Goal: Task Accomplishment & Management: Use online tool/utility

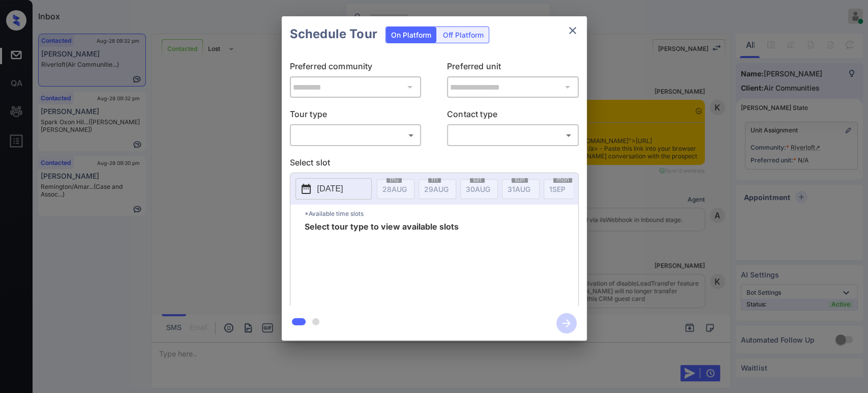
scroll to position [2669, 0]
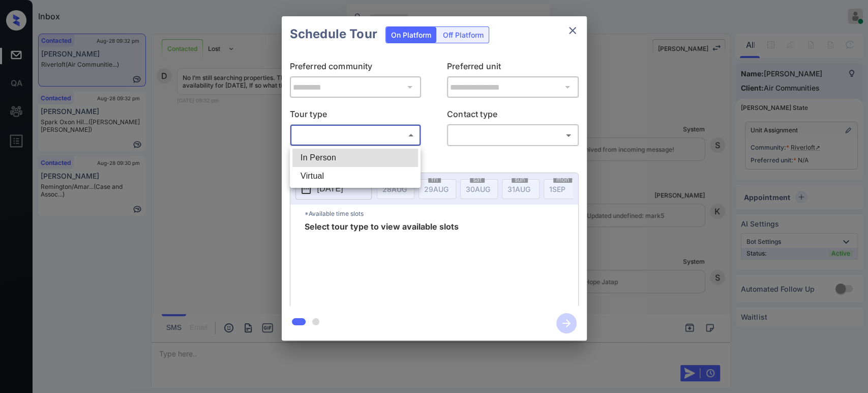
click at [372, 137] on body "Inbox Hope Jatap Online Set yourself offline Set yourself on break Profile Swit…" at bounding box center [434, 196] width 868 height 393
click at [361, 156] on li "In Person" at bounding box center [355, 157] width 126 height 18
type input "********"
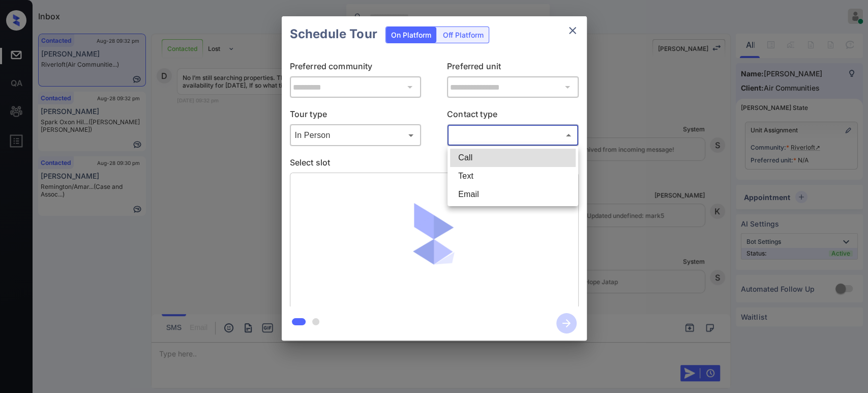
click at [474, 141] on body "Inbox Hope Jatap Online Set yourself offline Set yourself on break Profile Swit…" at bounding box center [434, 196] width 868 height 393
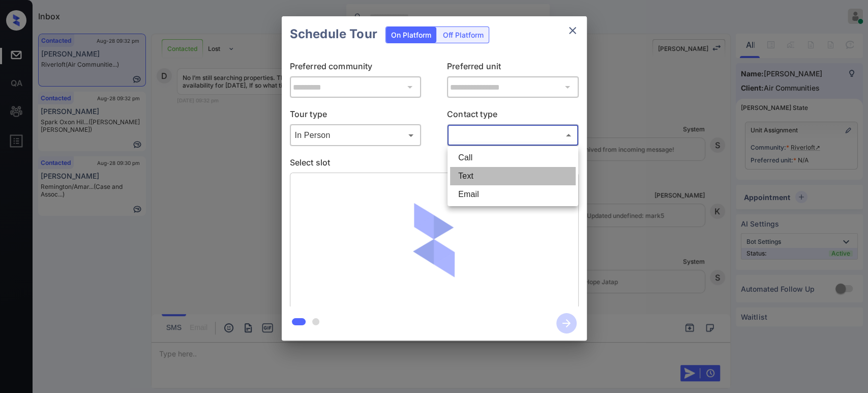
click at [474, 177] on li "Text" at bounding box center [513, 176] width 126 height 18
type input "****"
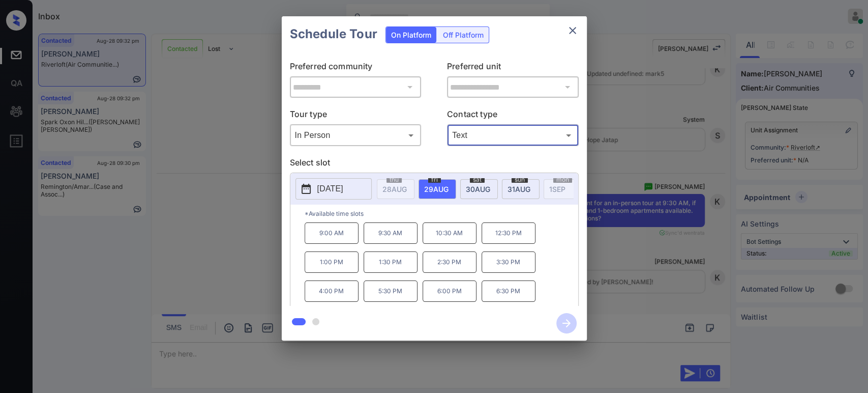
scroll to position [2809, 0]
click at [183, 159] on div "**********" at bounding box center [434, 178] width 868 height 356
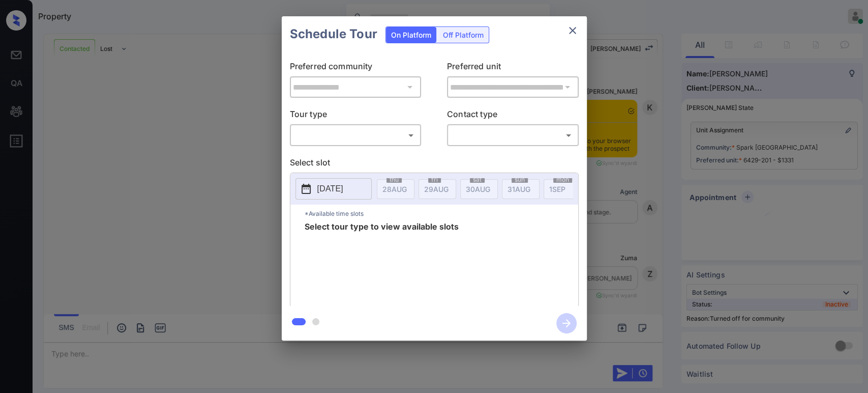
scroll to position [334, 0]
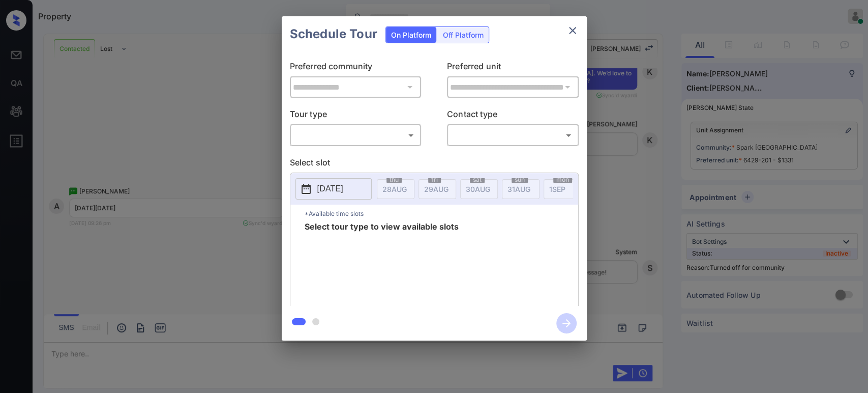
click at [380, 145] on div "​ ​" at bounding box center [356, 135] width 132 height 22
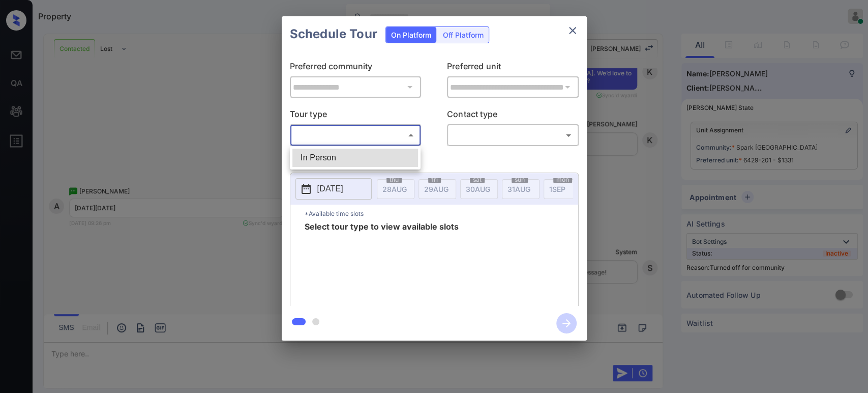
drag, startPoint x: 382, startPoint y: 139, endPoint x: 358, endPoint y: 167, distance: 37.5
click at [358, 167] on body "Property Hope Jatap Online Set yourself offline Set yourself on break Profile S…" at bounding box center [434, 196] width 868 height 393
click at [358, 167] on ul "In Person" at bounding box center [355, 157] width 131 height 23
click at [364, 159] on li "In Person" at bounding box center [355, 157] width 126 height 18
type input "********"
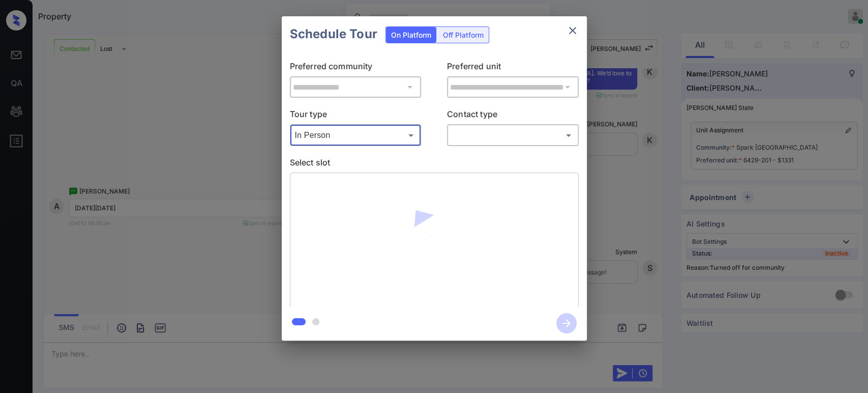
click at [486, 143] on body "Property Hope Jatap Online Set yourself offline Set yourself on break Profile S…" at bounding box center [434, 196] width 868 height 393
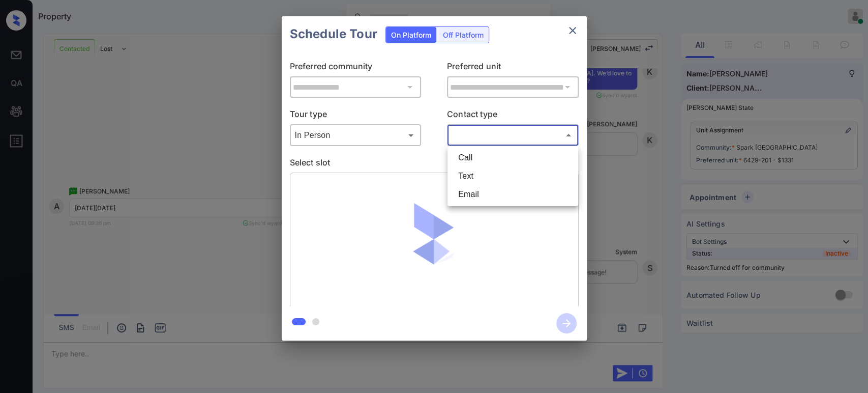
click at [473, 169] on li "Text" at bounding box center [513, 176] width 126 height 18
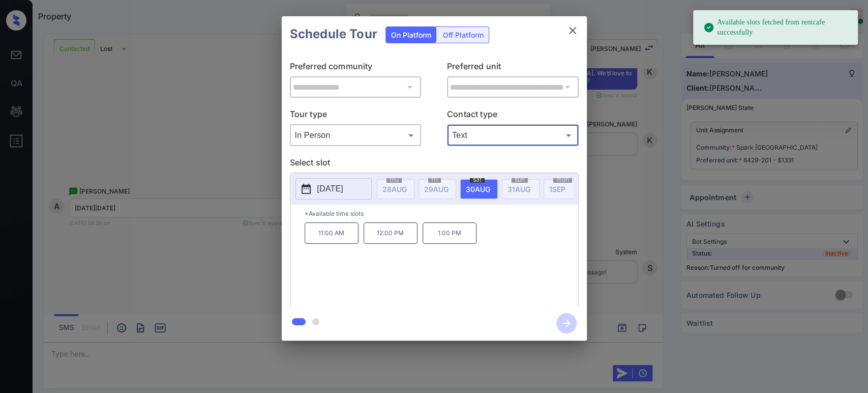
type input "****"
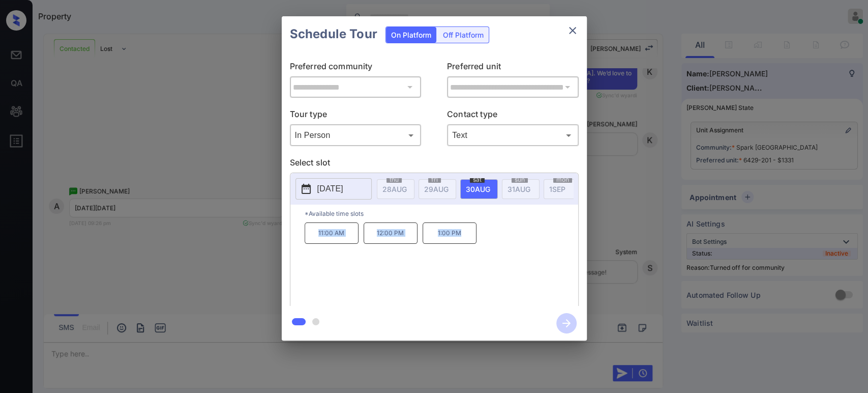
drag, startPoint x: 470, startPoint y: 243, endPoint x: 307, endPoint y: 245, distance: 162.7
click at [307, 245] on div "11:00 AM 12:00 PM 1:00 PM" at bounding box center [442, 262] width 274 height 81
copy div "11:00 AM 12:00 PM 1:00 PM"
click at [568, 33] on icon "close" at bounding box center [572, 30] width 12 height 12
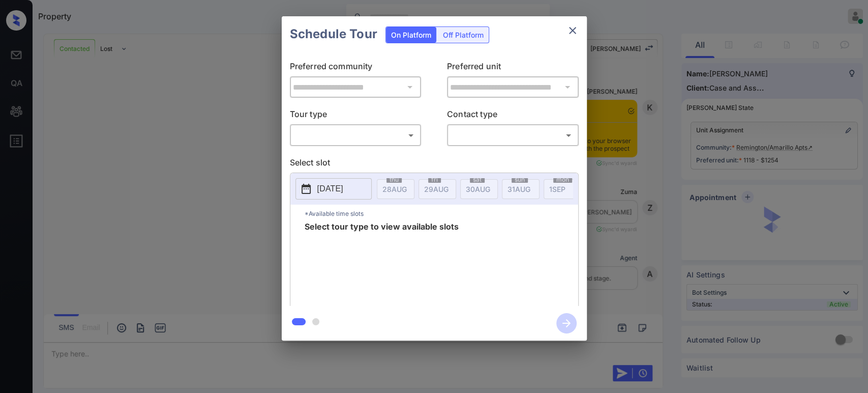
scroll to position [1669, 0]
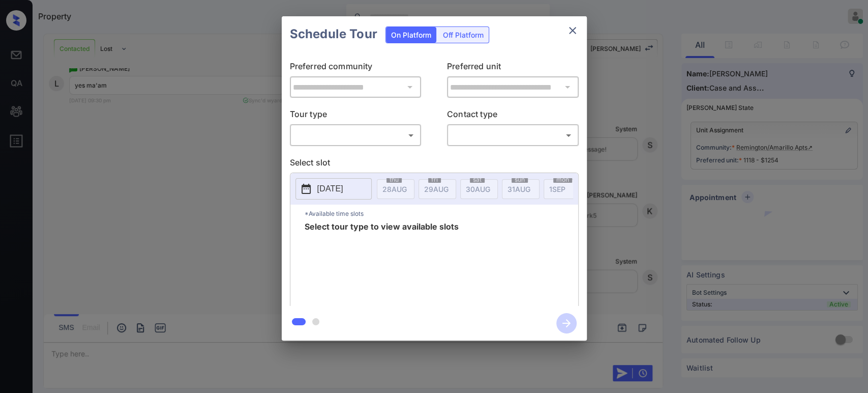
click at [376, 143] on div "​ ​" at bounding box center [356, 135] width 132 height 22
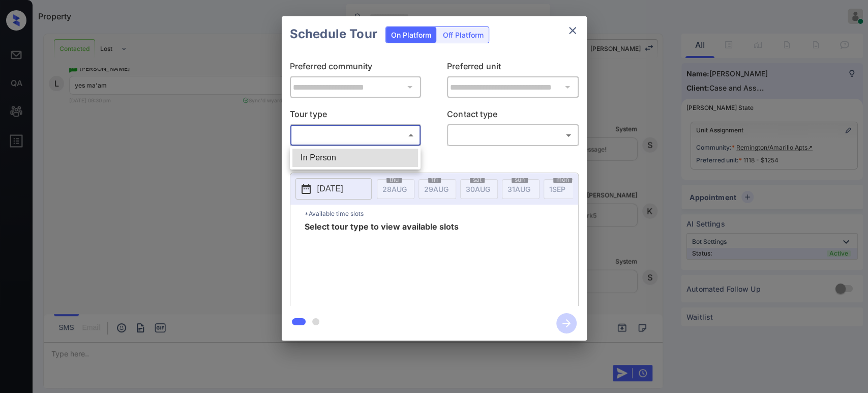
drag, startPoint x: 385, startPoint y: 133, endPoint x: 348, endPoint y: 162, distance: 46.4
click at [348, 162] on body "Property Hope Jatap Online Set yourself offline Set yourself on break Profile S…" at bounding box center [434, 196] width 868 height 393
click at [348, 162] on li "In Person" at bounding box center [355, 157] width 126 height 18
type input "********"
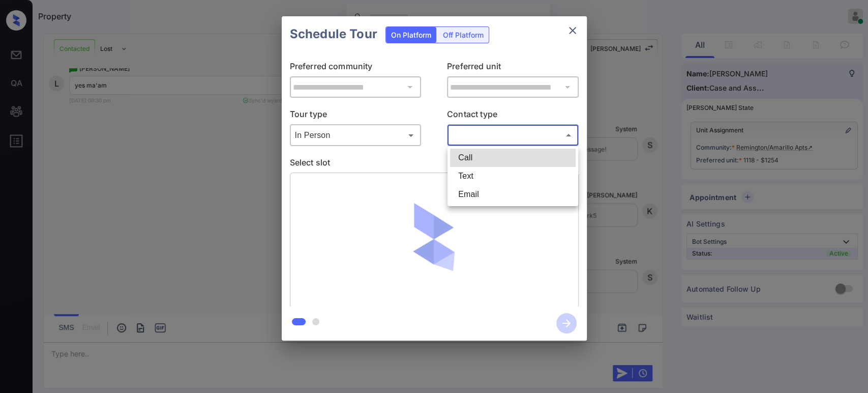
click at [514, 137] on body "Property Hope Jatap Online Set yourself offline Set yourself on break Profile S…" at bounding box center [434, 196] width 868 height 393
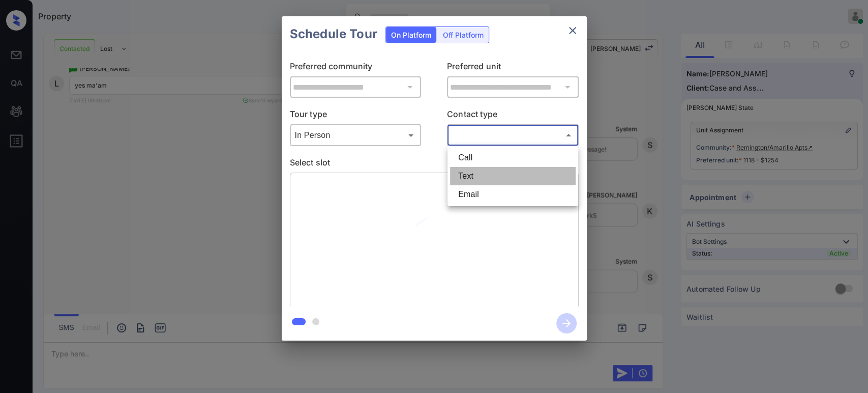
click at [485, 176] on li "Text" at bounding box center [513, 176] width 126 height 18
type input "****"
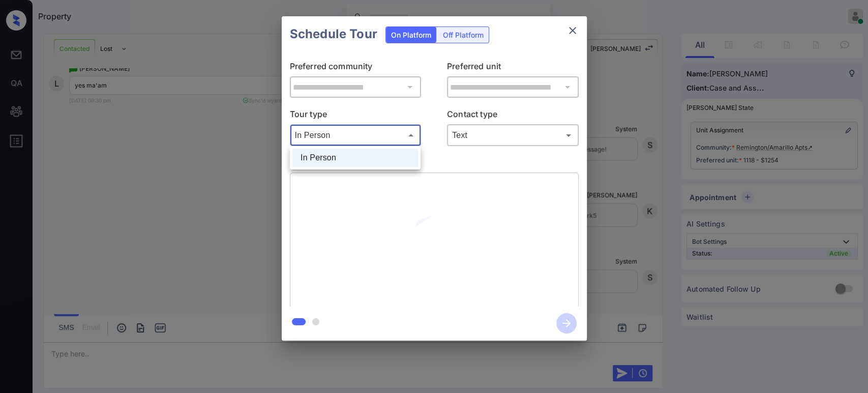
click at [395, 138] on body "Property Hope Jatap Online Set yourself offline Set yourself on break Profile S…" at bounding box center [434, 196] width 868 height 393
click at [437, 134] on div at bounding box center [434, 196] width 868 height 393
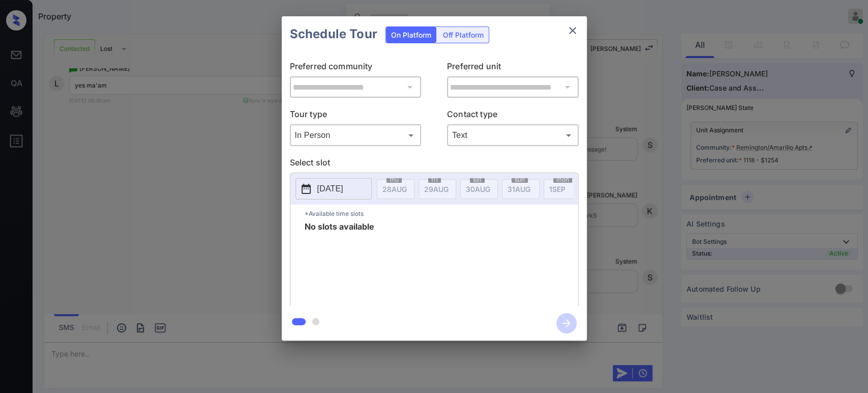
click at [334, 191] on p "[DATE]" at bounding box center [330, 189] width 26 height 12
click at [396, 330] on div "29" at bounding box center [395, 330] width 14 height 14
click at [382, 330] on div "28" at bounding box center [379, 330] width 14 height 14
click at [649, 207] on div "**********" at bounding box center [434, 178] width 868 height 356
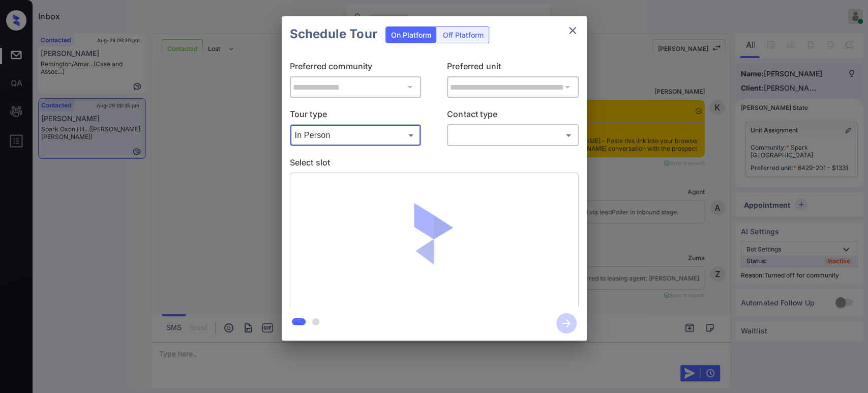
scroll to position [1645, 0]
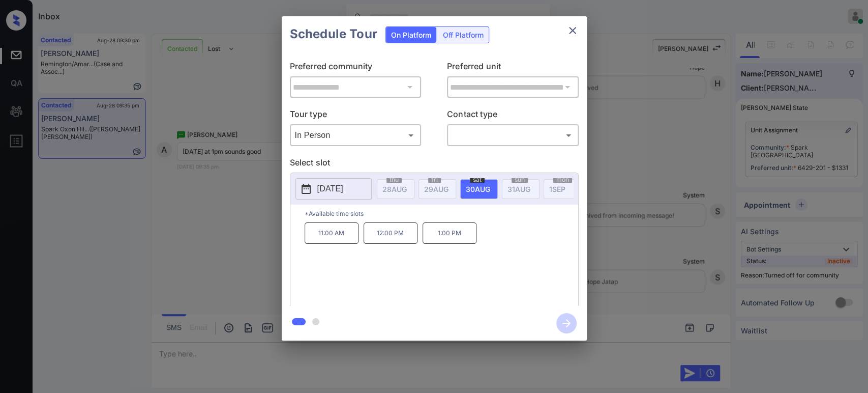
click at [517, 124] on div "​ ​" at bounding box center [513, 135] width 132 height 22
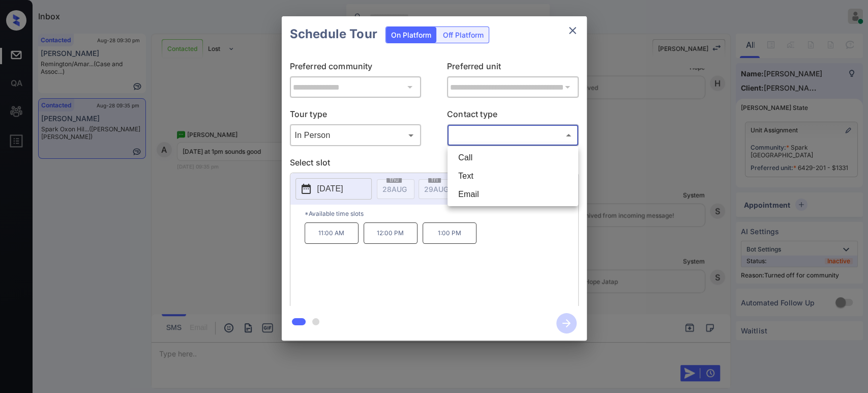
click at [514, 131] on body "Inbox Hope Jatap Online Set yourself offline Set yourself on break Profile Swit…" at bounding box center [434, 196] width 868 height 393
click at [482, 171] on li "Text" at bounding box center [513, 176] width 126 height 18
type input "****"
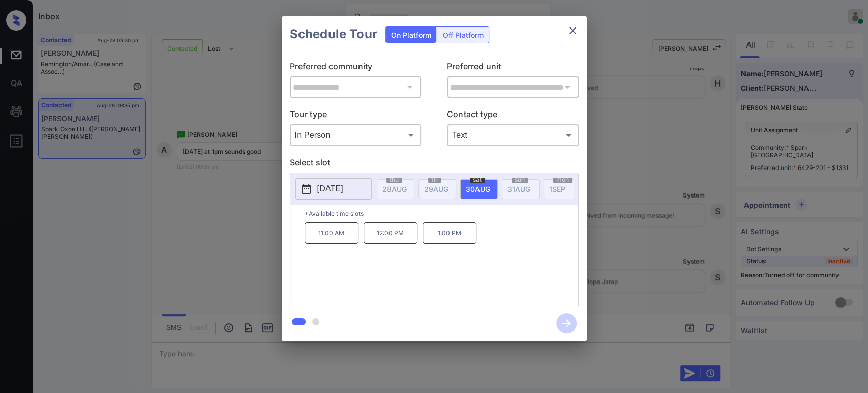
click at [455, 251] on div "11:00 AM 12:00 PM 1:00 PM" at bounding box center [442, 262] width 274 height 81
click at [459, 241] on p "1:00 PM" at bounding box center [450, 232] width 54 height 21
click at [570, 325] on icon "button" at bounding box center [566, 323] width 20 height 20
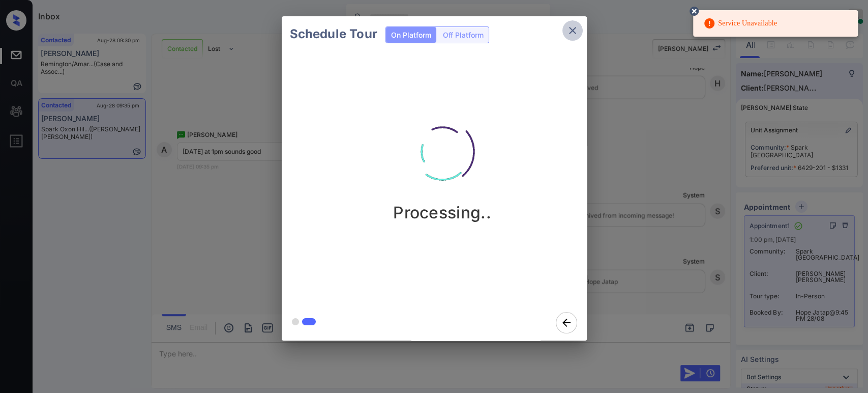
click at [573, 28] on icon "close" at bounding box center [572, 30] width 12 height 12
